Goal: Transaction & Acquisition: Book appointment/travel/reservation

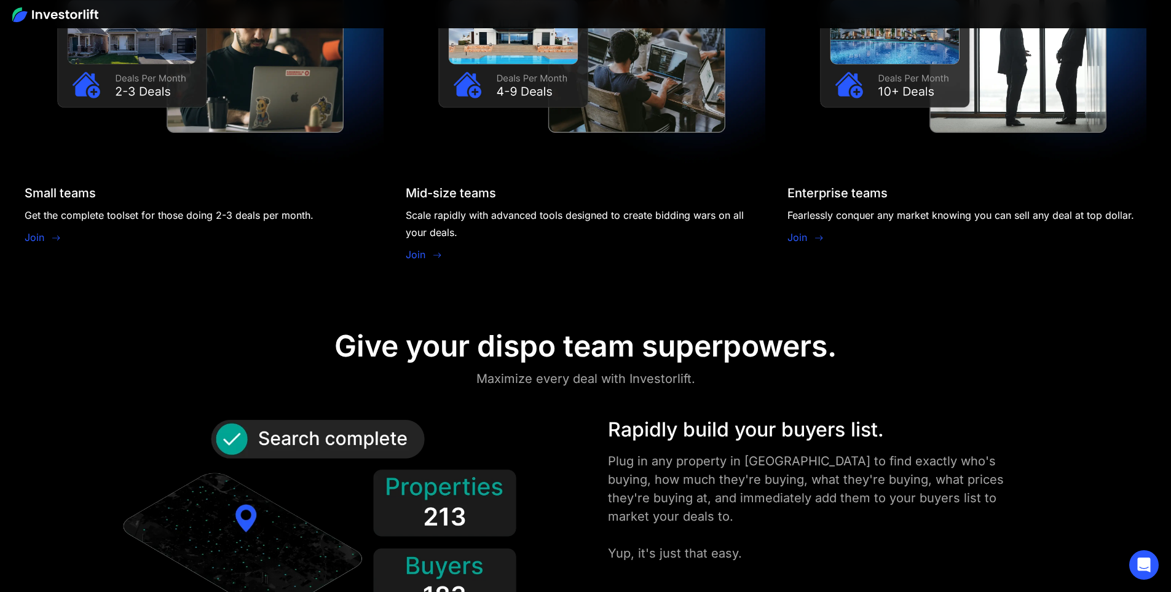
scroll to position [1271, 0]
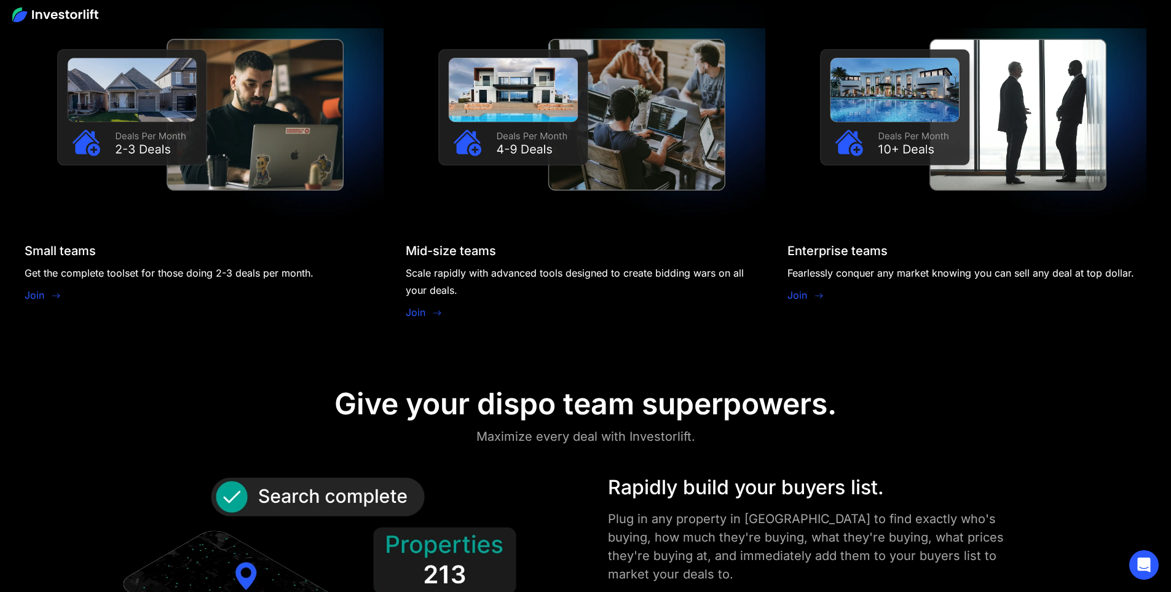
click at [61, 288] on div "Join" at bounding box center [43, 296] width 37 height 17
click at [44, 288] on link "Join" at bounding box center [35, 295] width 20 height 15
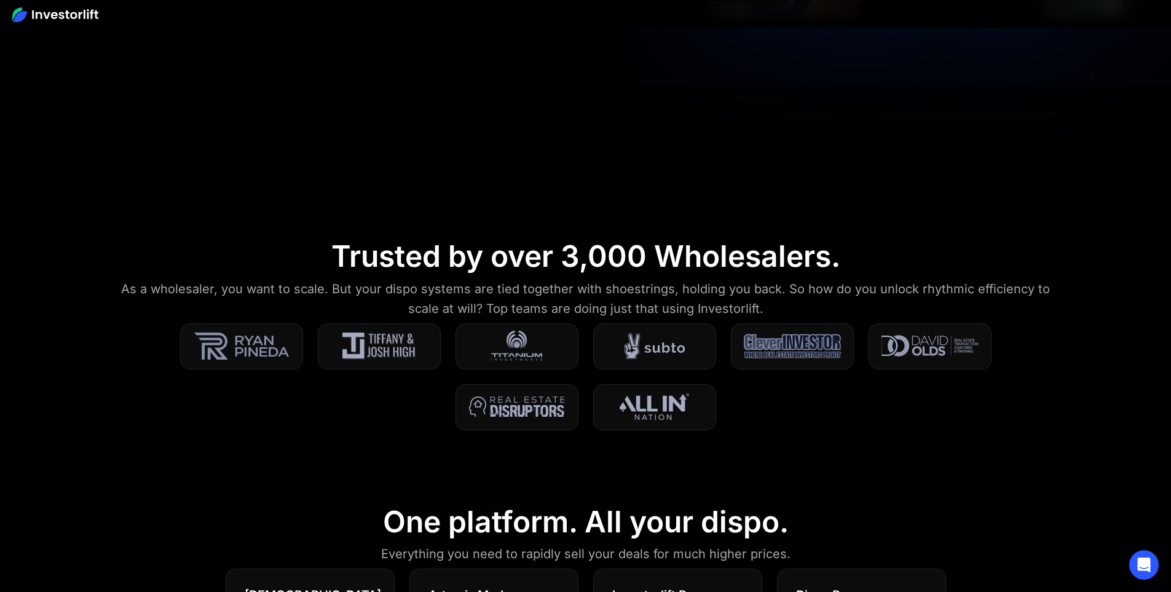
scroll to position [185, 0]
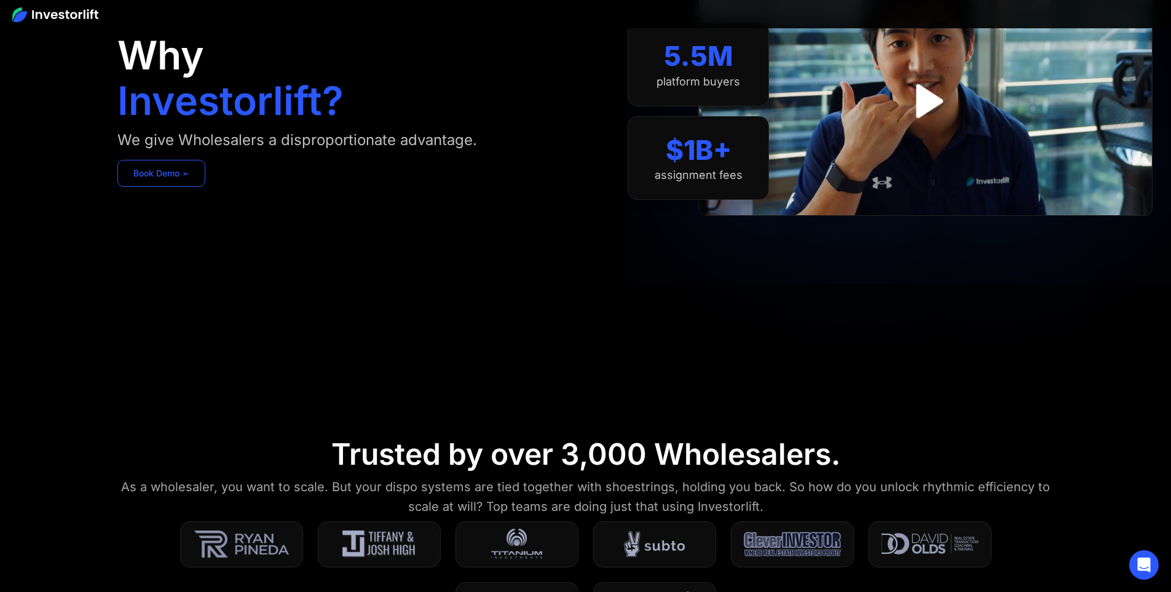
click at [205, 187] on link "Book Demo ➢" at bounding box center [161, 173] width 88 height 27
